Goal: Task Accomplishment & Management: Use online tool/utility

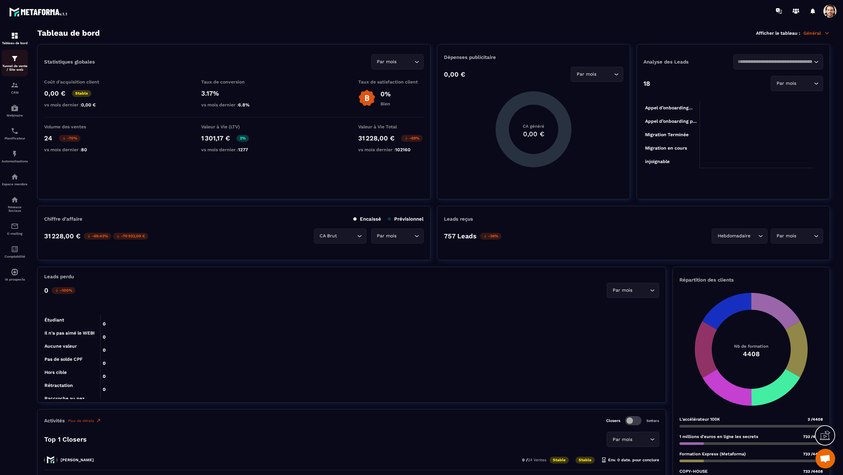
click at [22, 64] on p "Tunnel de vente / Site web" at bounding box center [15, 67] width 26 height 7
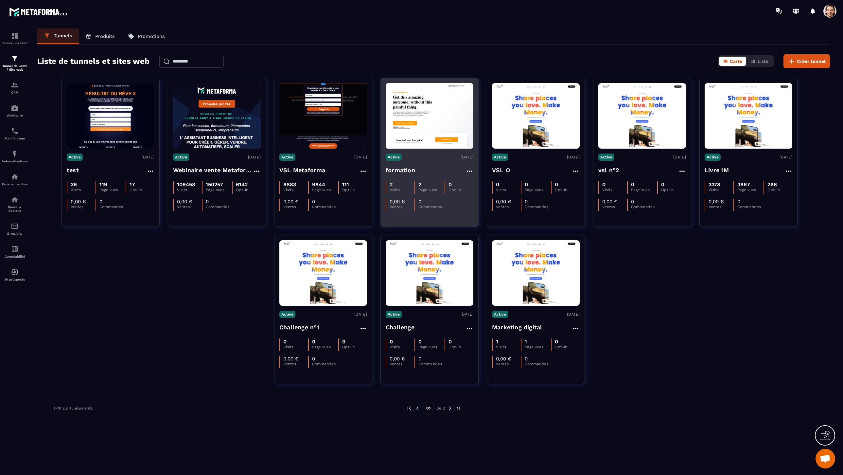
click at [403, 170] on h4 "formation" at bounding box center [400, 170] width 29 height 9
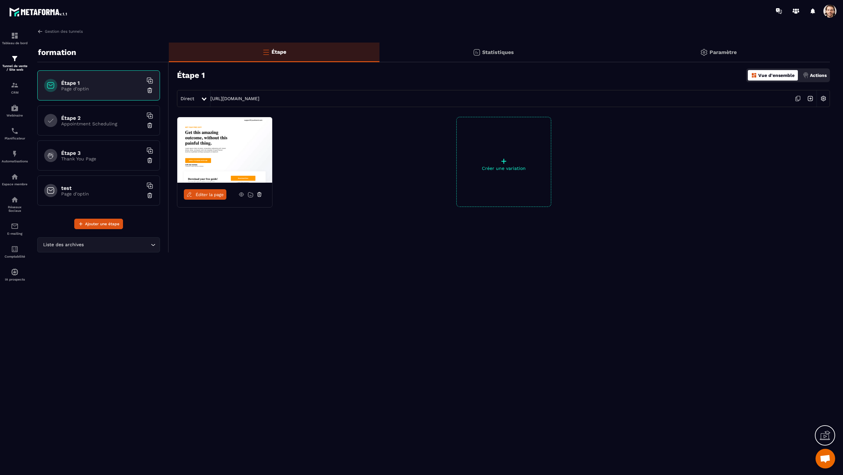
click at [822, 99] on img at bounding box center [823, 98] width 12 height 12
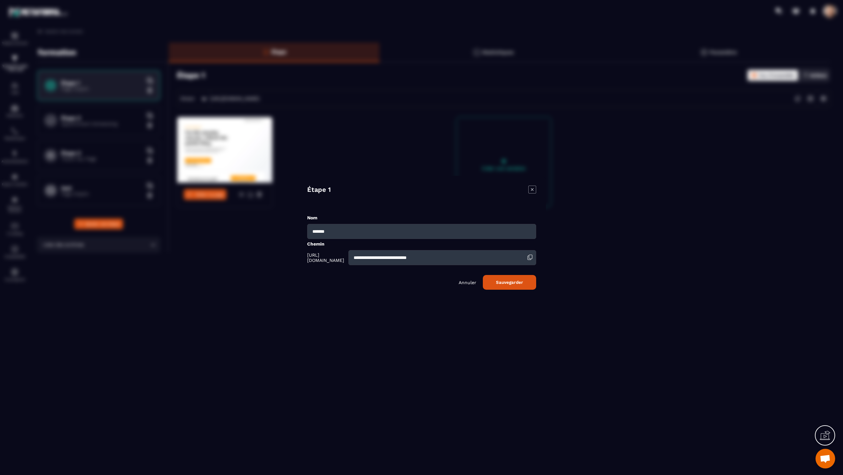
click at [534, 190] on icon "Modal window" at bounding box center [532, 189] width 8 height 8
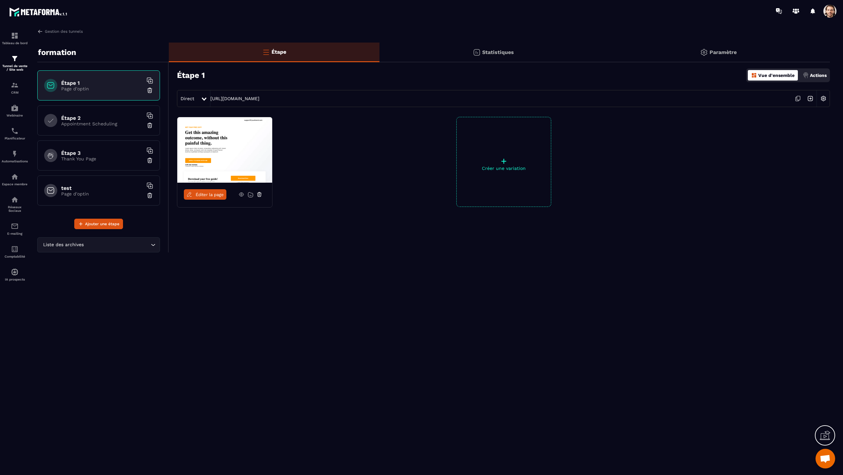
drag, startPoint x: 827, startPoint y: 9, endPoint x: 828, endPoint y: 13, distance: 4.3
click at [827, 9] on span at bounding box center [829, 11] width 13 height 13
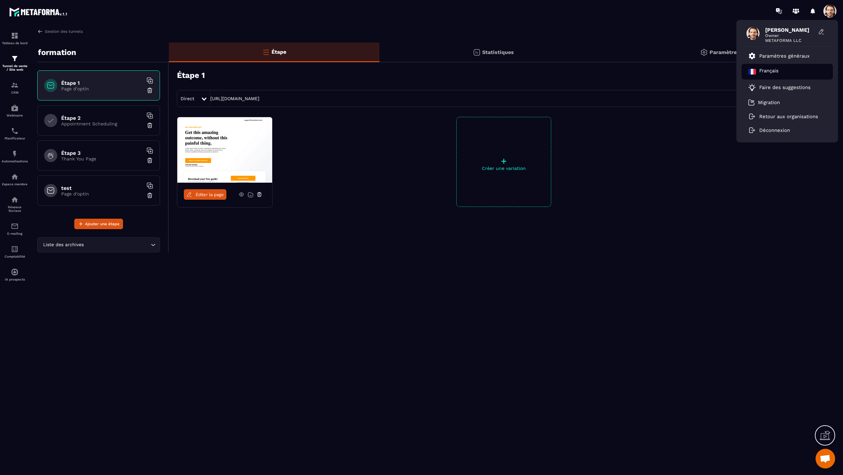
click at [791, 70] on div "Français" at bounding box center [787, 72] width 91 height 16
